Goal: Task Accomplishment & Management: Use online tool/utility

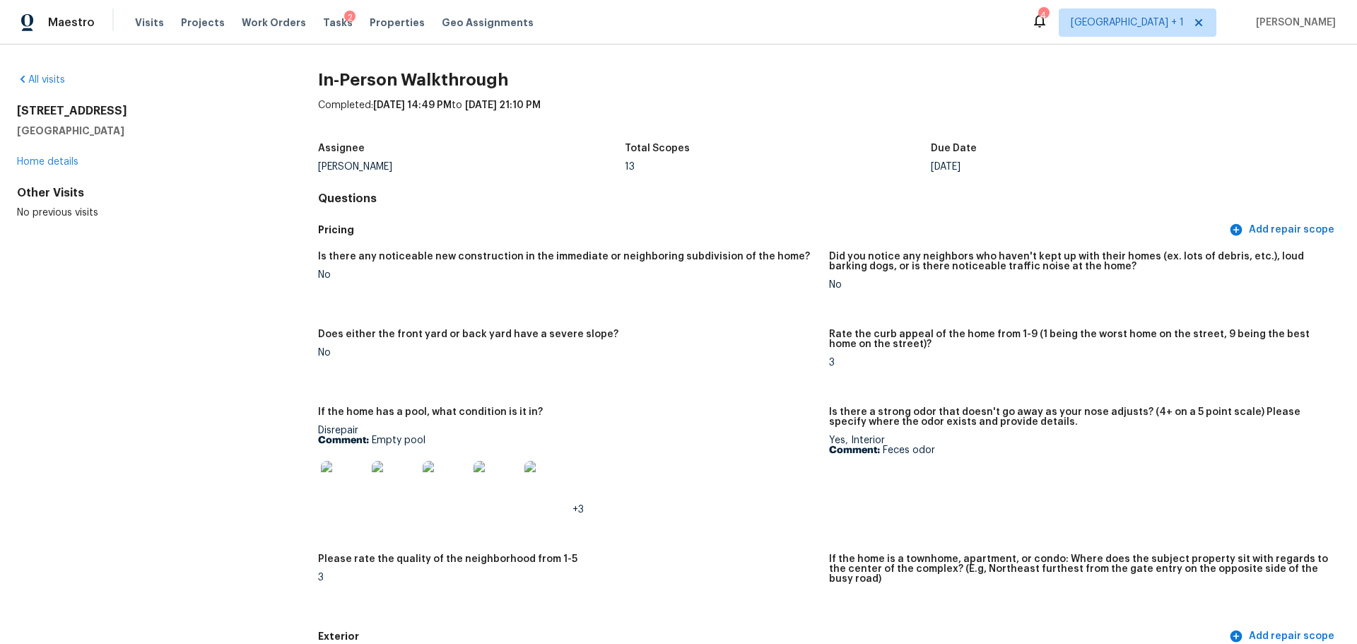
scroll to position [3464, 0]
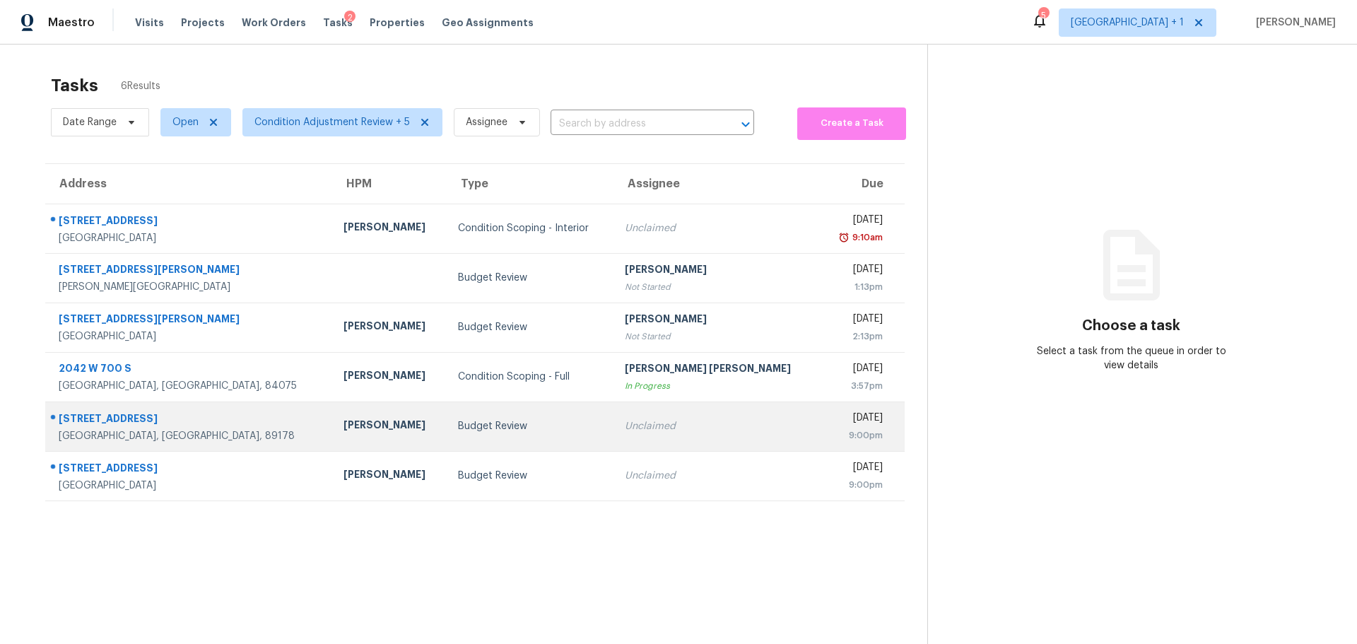
click at [383, 432] on div "[PERSON_NAME]" at bounding box center [390, 427] width 92 height 18
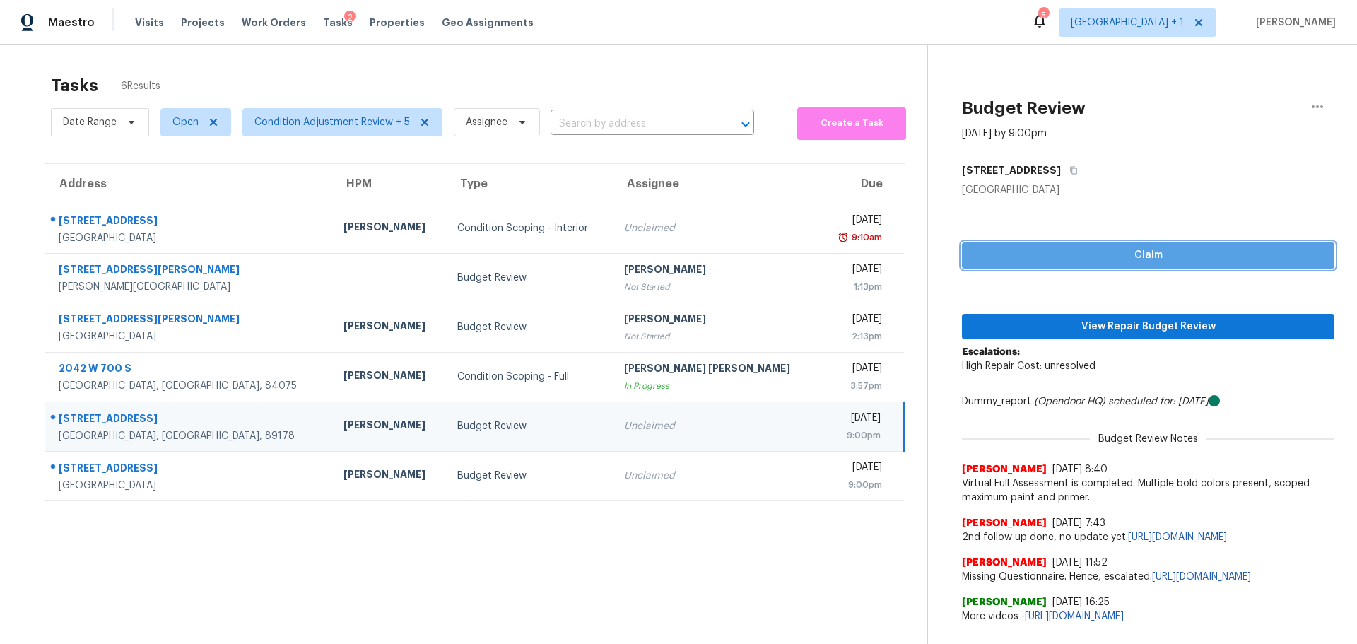
click at [1007, 247] on span "Claim" at bounding box center [1148, 256] width 350 height 18
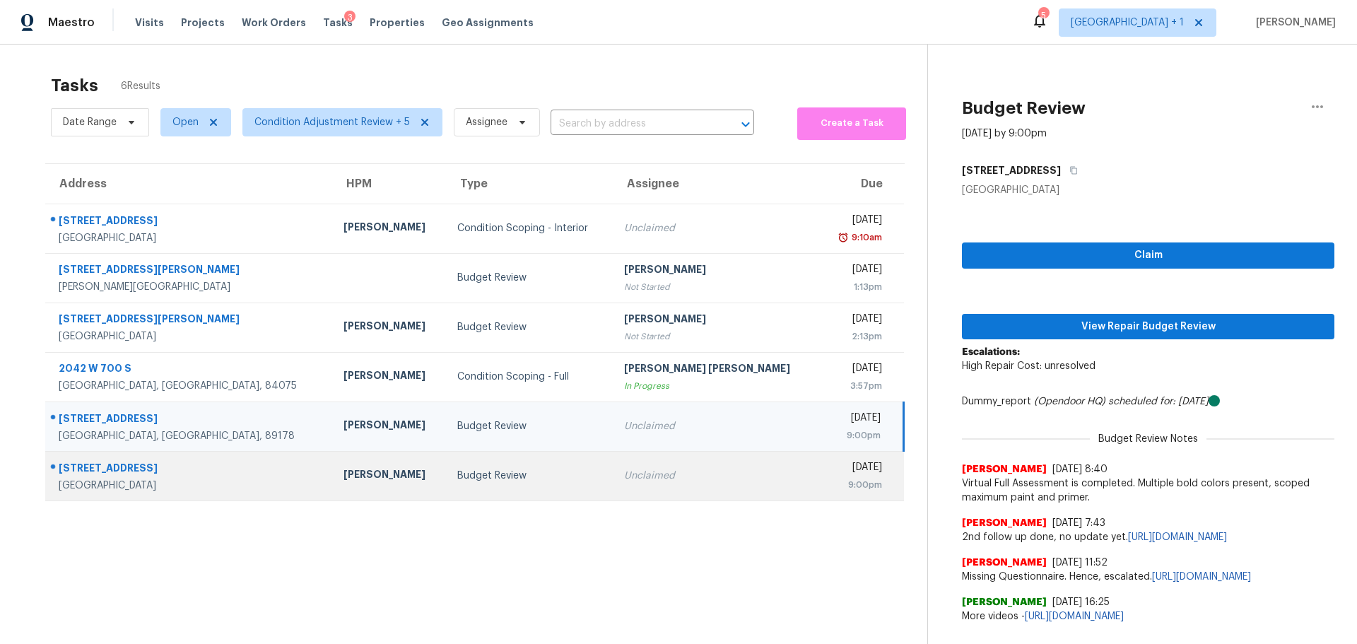
click at [365, 485] on td "[PERSON_NAME]" at bounding box center [389, 475] width 114 height 49
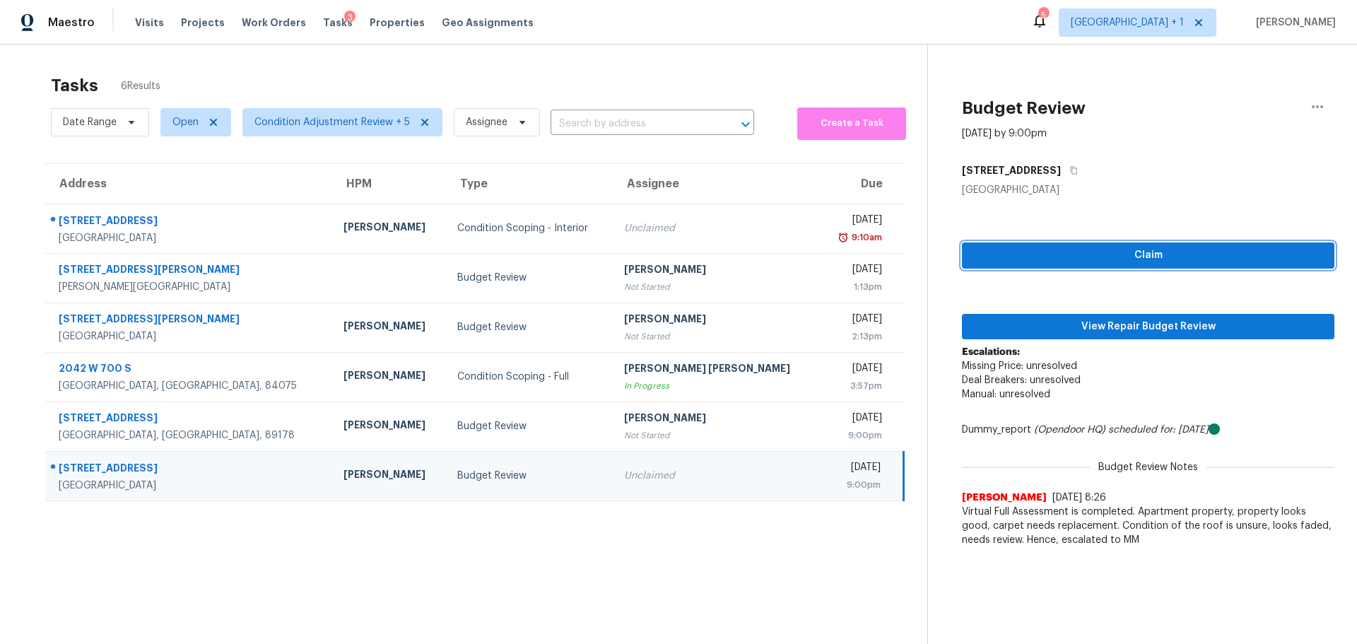
click at [1012, 253] on span "Claim" at bounding box center [1148, 256] width 350 height 18
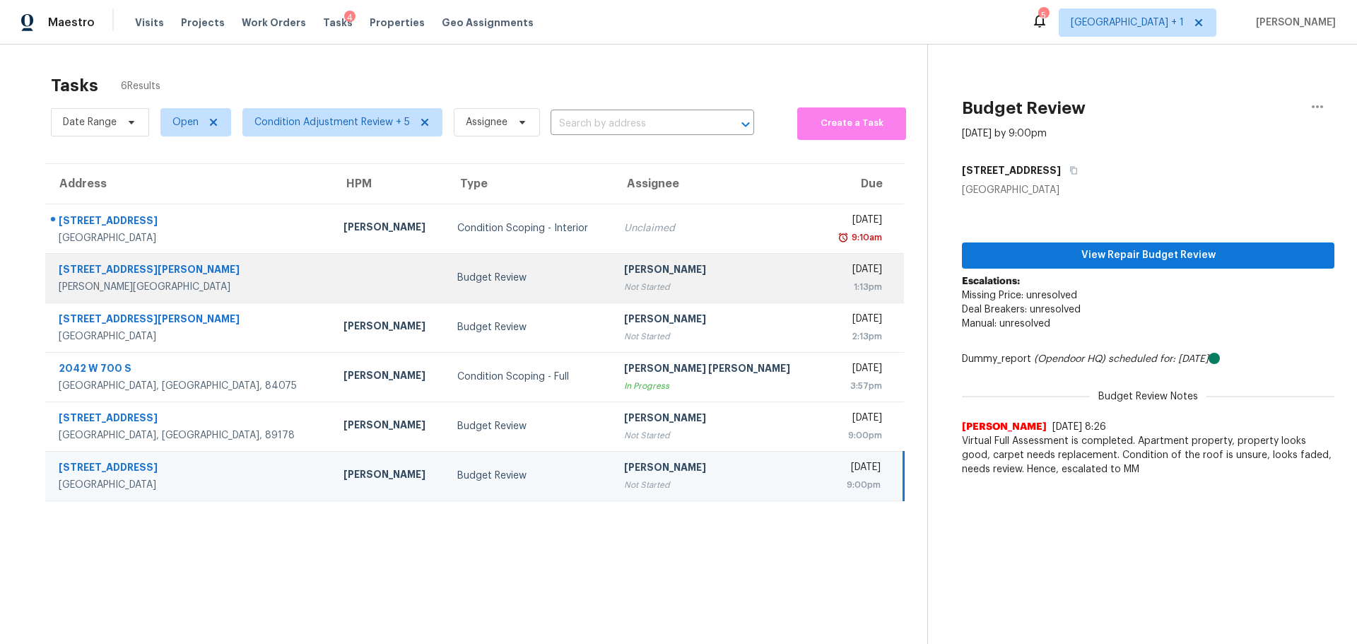
click at [588, 300] on td "Budget Review" at bounding box center [530, 277] width 168 height 49
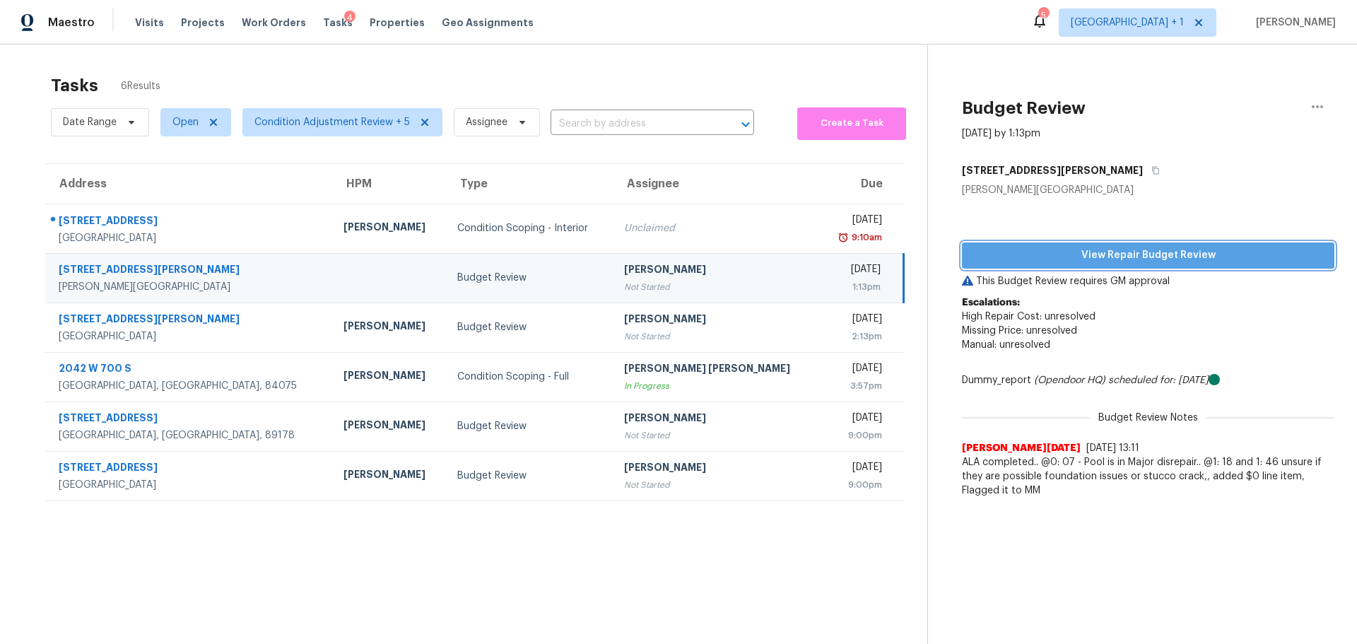
click at [1118, 261] on span "View Repair Budget Review" at bounding box center [1148, 256] width 350 height 18
